Goal: Task Accomplishment & Management: Use online tool/utility

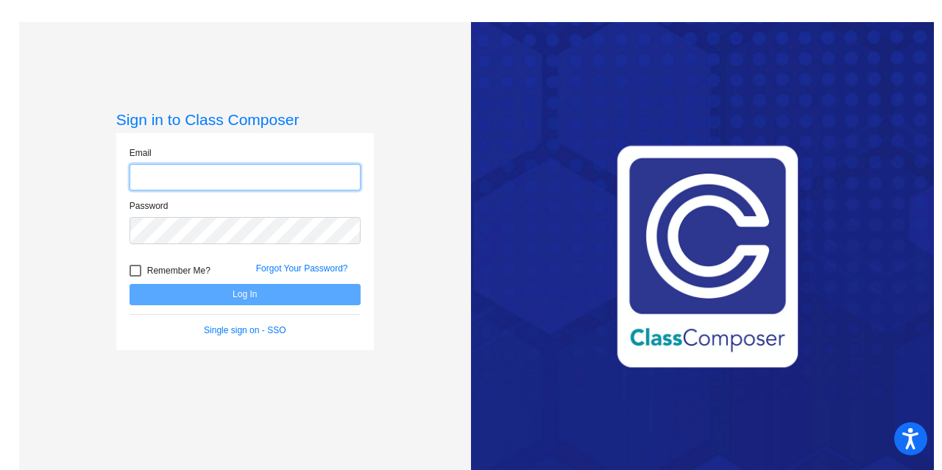
type input "[EMAIL_ADDRESS][DOMAIN_NAME]"
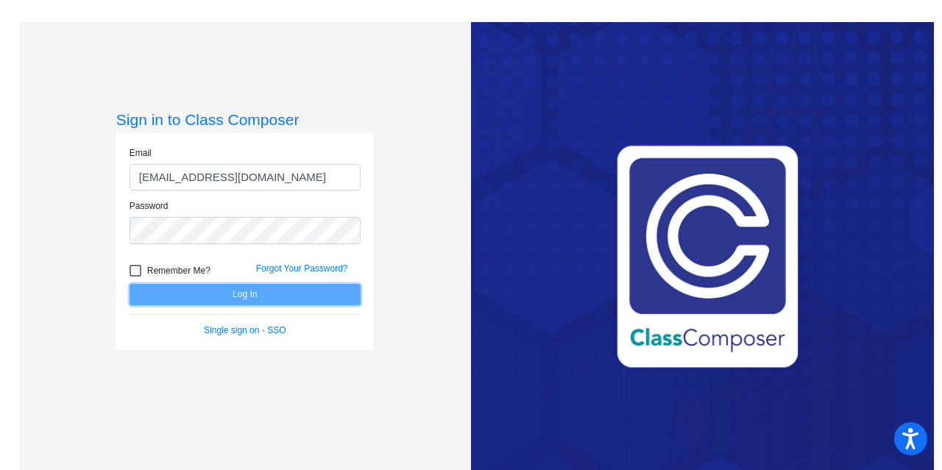
click at [274, 295] on button "Log In" at bounding box center [245, 294] width 231 height 21
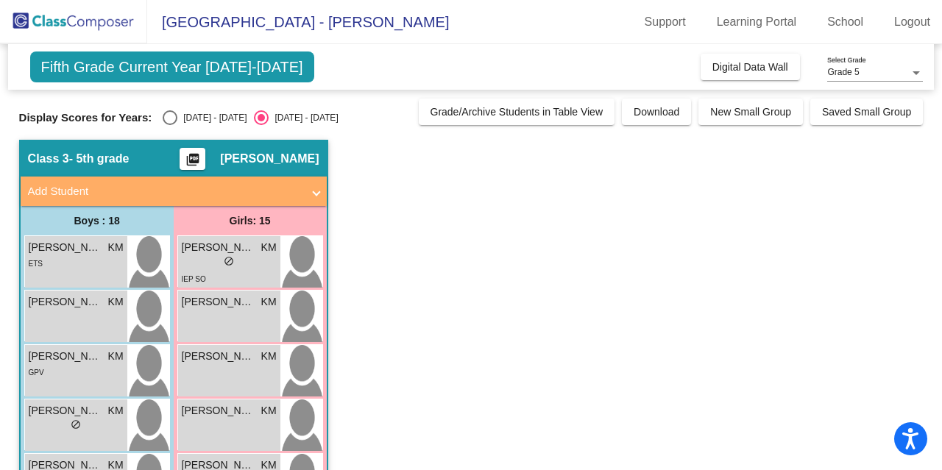
click at [185, 116] on div "[DATE] - [DATE]" at bounding box center [211, 117] width 69 height 13
click at [170, 125] on input "[DATE] - [DATE]" at bounding box center [169, 125] width 1 height 1
radio input "true"
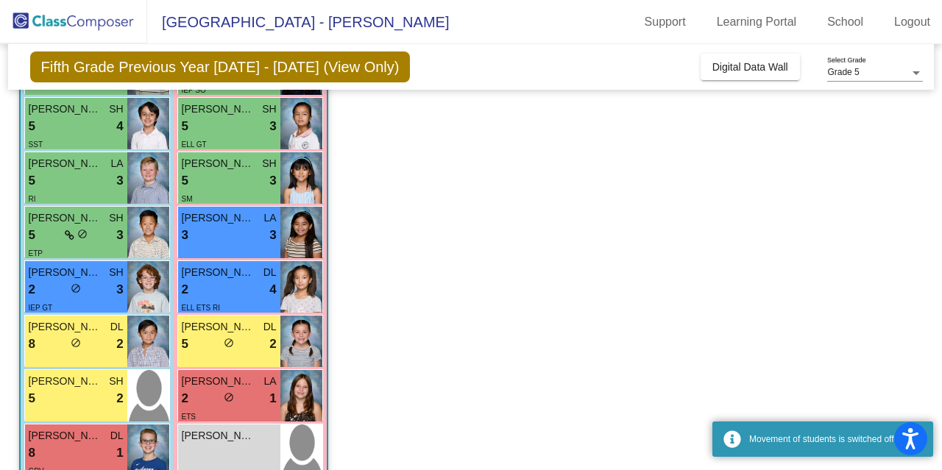
scroll to position [768, 0]
